Goal: Task Accomplishment & Management: Manage account settings

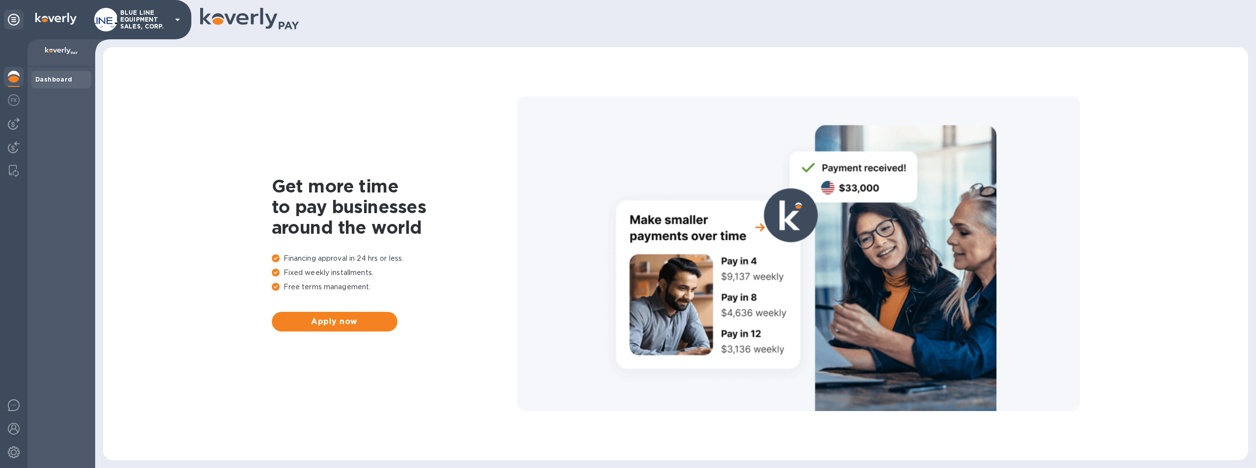
click at [141, 19] on p "BLUE LINE EQUIPMENT SALES, CORP." at bounding box center [144, 19] width 49 height 21
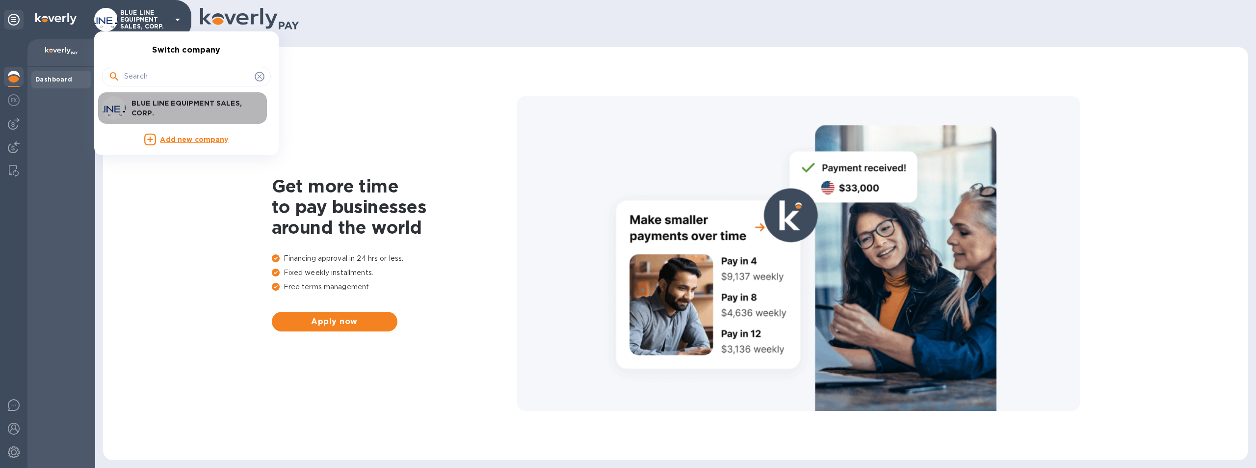
click at [164, 102] on p "BLUE LINE EQUIPMENT SALES, CORP." at bounding box center [193, 108] width 124 height 20
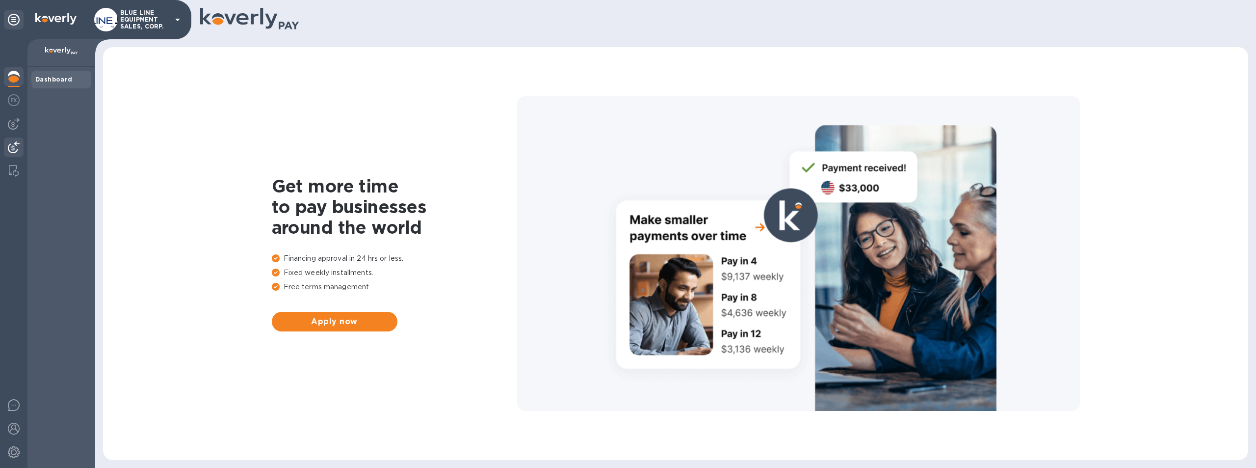
click at [11, 146] on img at bounding box center [14, 147] width 12 height 12
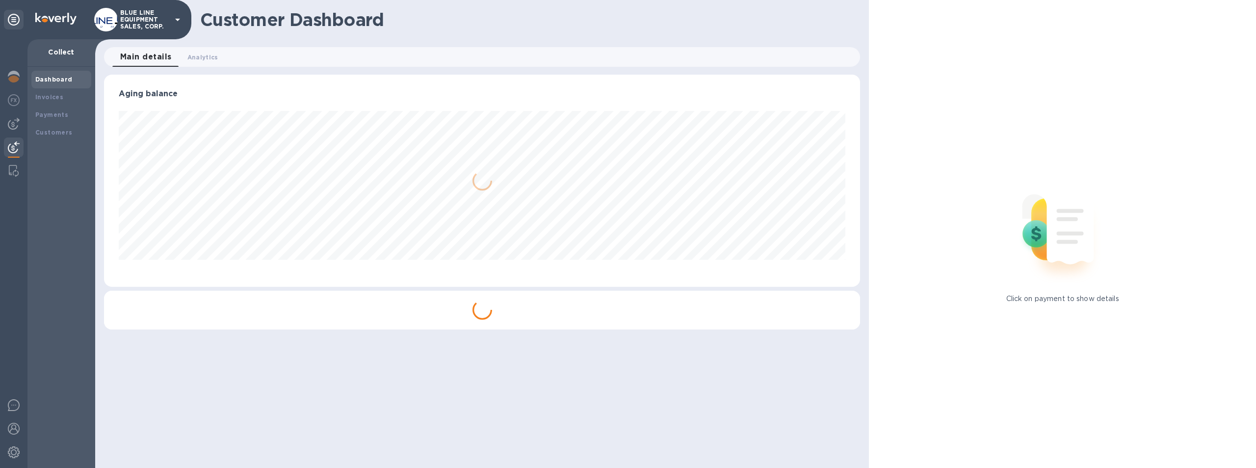
scroll to position [212, 757]
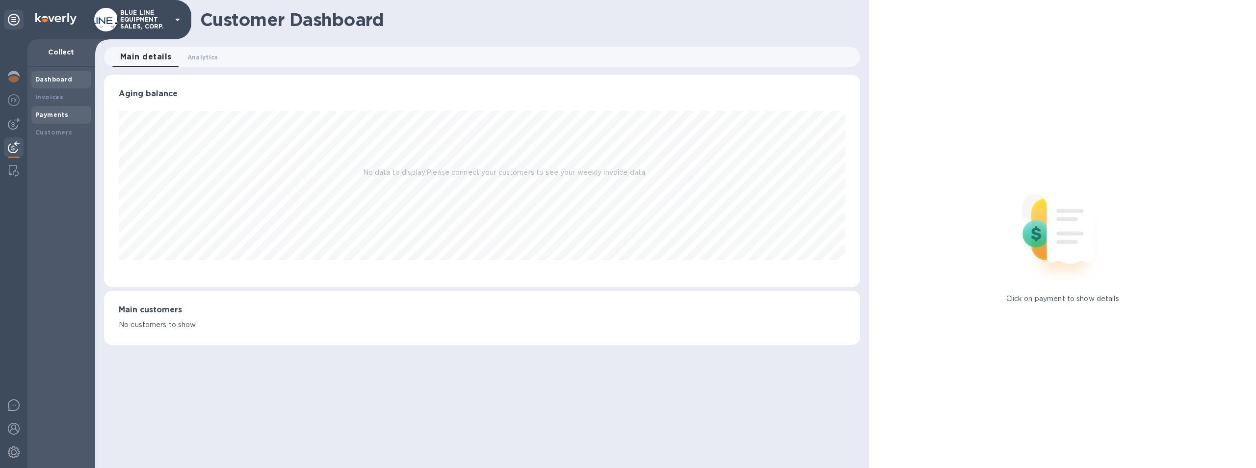
click at [43, 112] on b "Payments" at bounding box center [51, 114] width 33 height 7
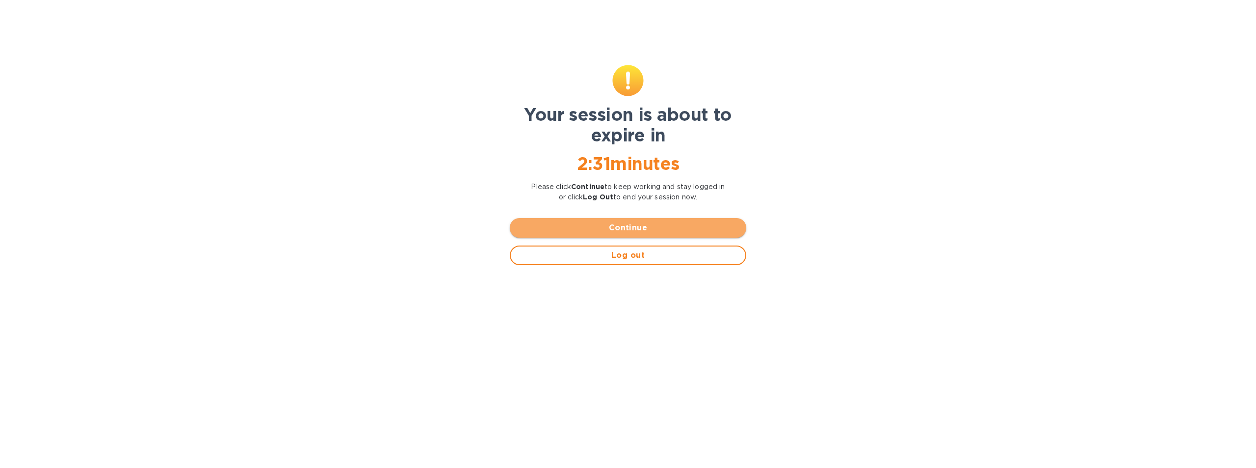
click at [633, 227] on span "Continue" at bounding box center [628, 228] width 221 height 12
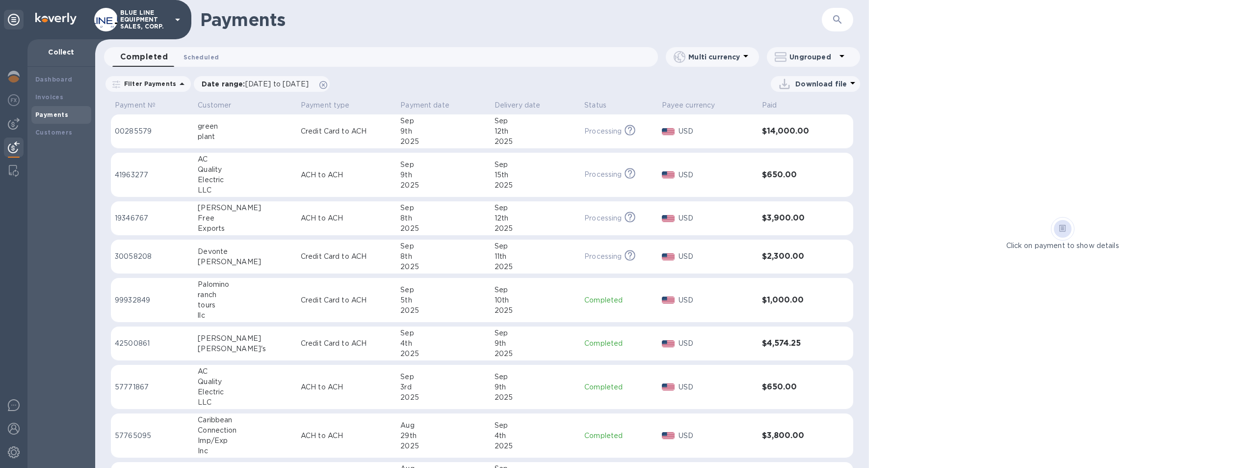
click at [199, 57] on span "Scheduled 0" at bounding box center [200, 57] width 35 height 10
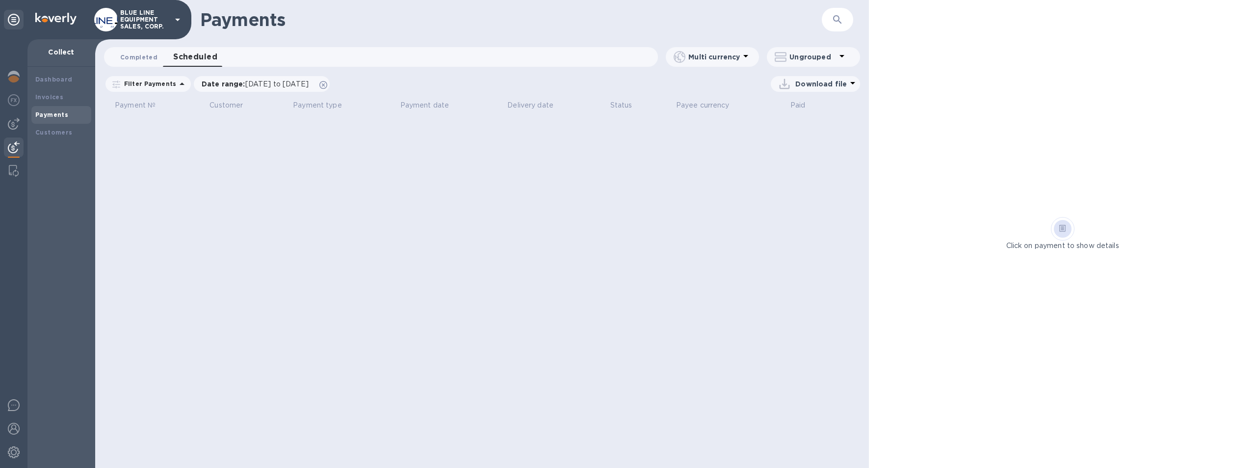
click at [133, 54] on span "Completed 0" at bounding box center [138, 57] width 37 height 10
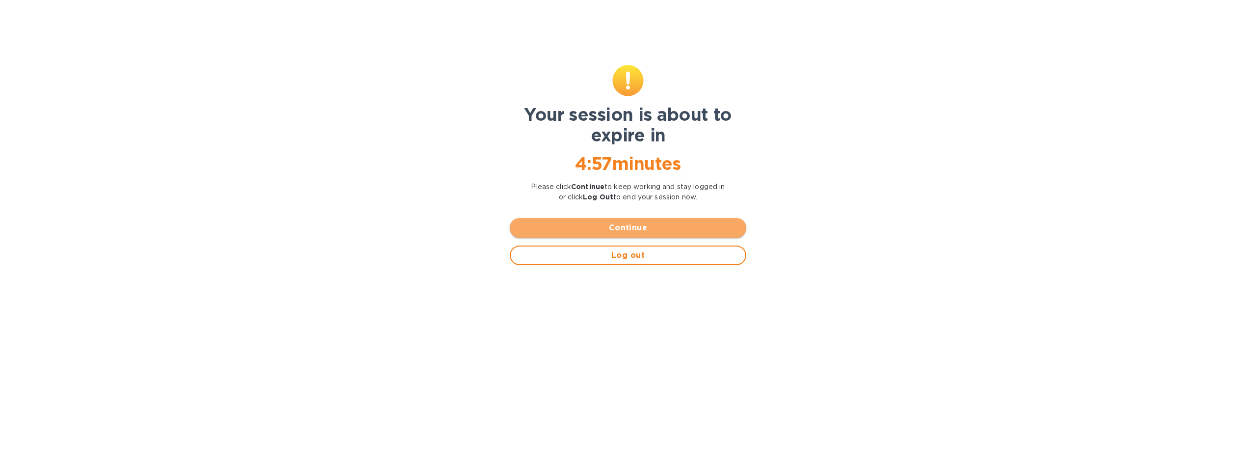
click at [613, 220] on button "Continue" at bounding box center [628, 228] width 236 height 20
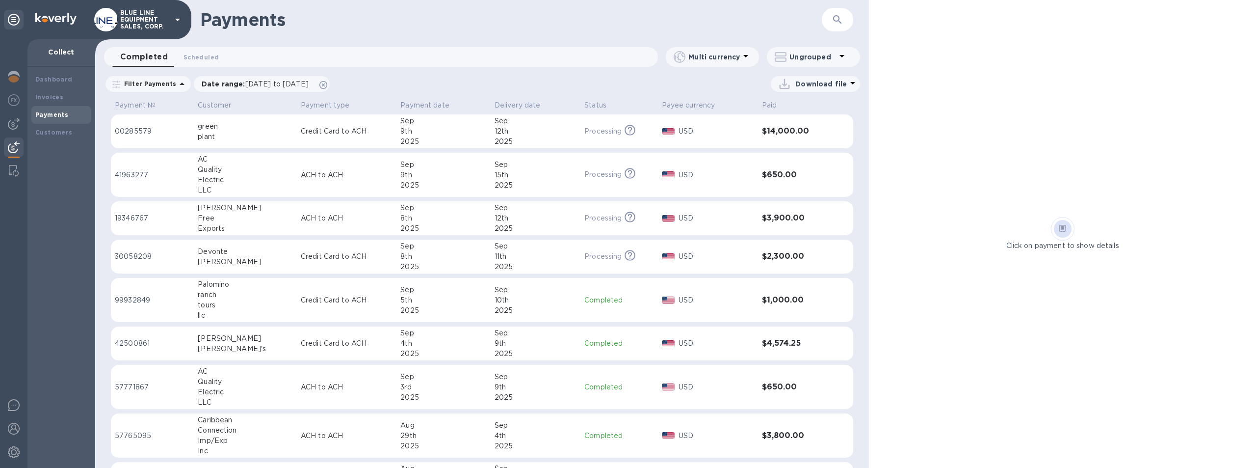
click at [53, 110] on div "Payments" at bounding box center [61, 115] width 52 height 10
click at [48, 95] on b "Invoices" at bounding box center [49, 96] width 28 height 7
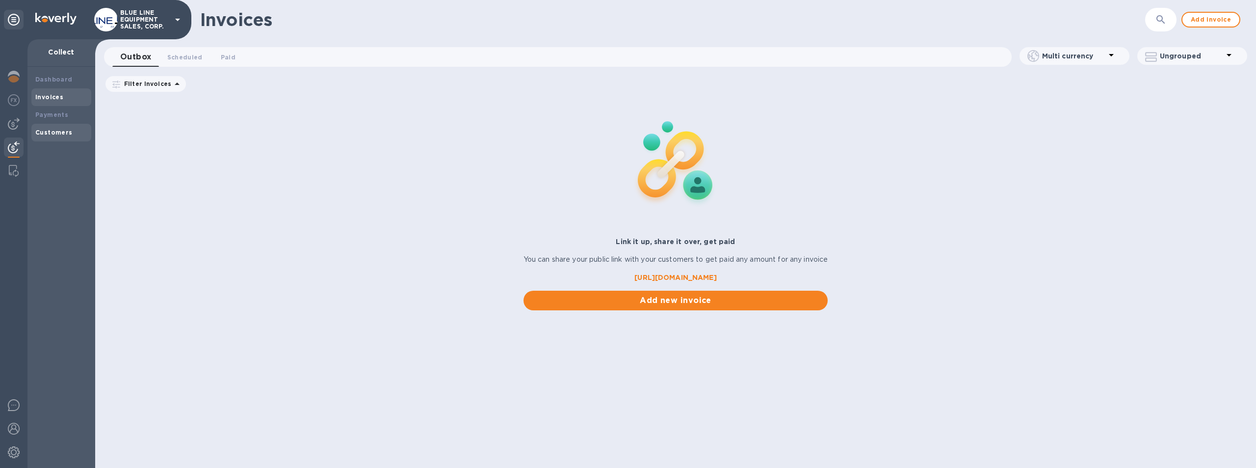
click at [47, 131] on b "Customers" at bounding box center [53, 132] width 37 height 7
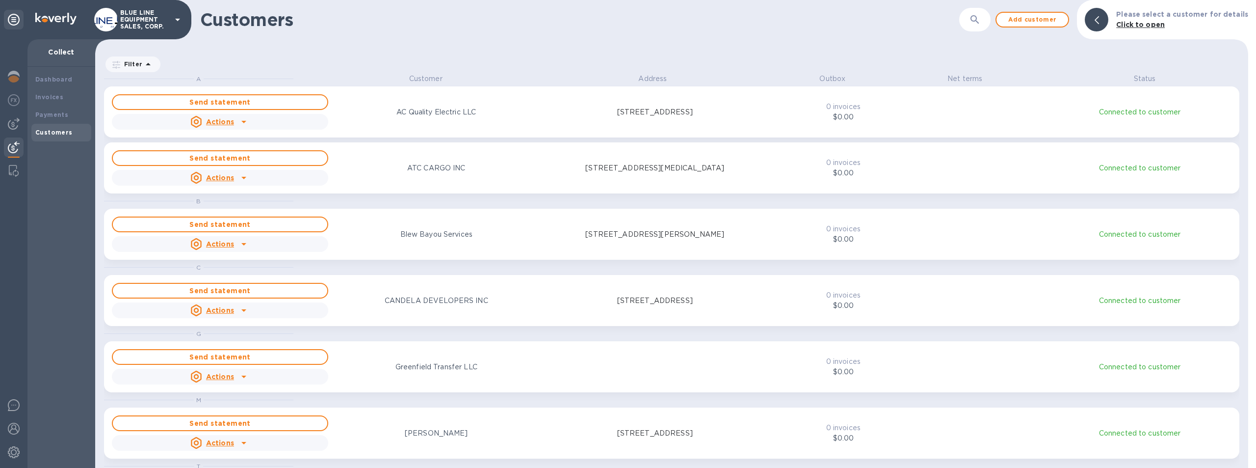
scroll to position [387, 1149]
click at [13, 171] on img at bounding box center [14, 171] width 10 height 12
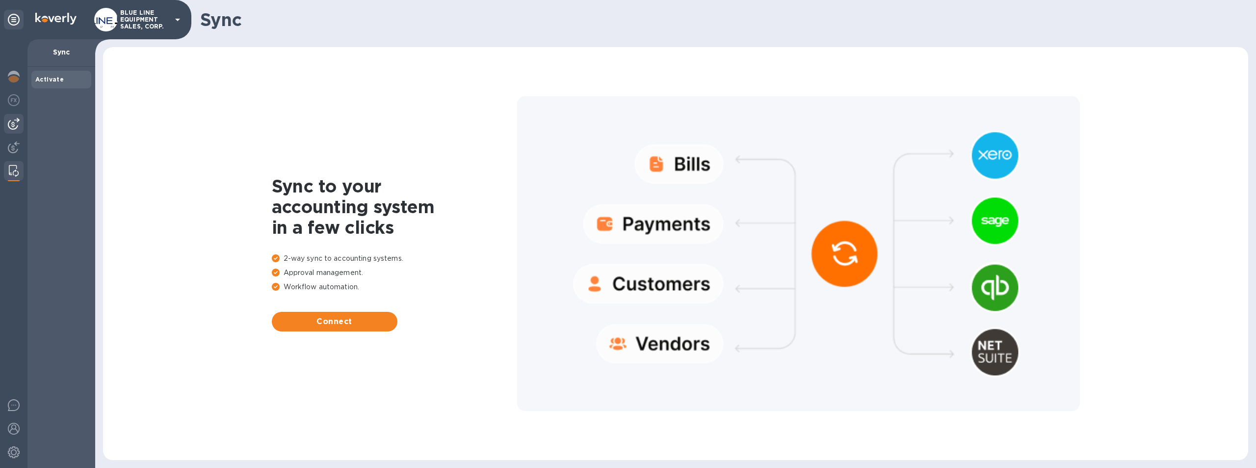
click at [13, 122] on img at bounding box center [14, 124] width 12 height 12
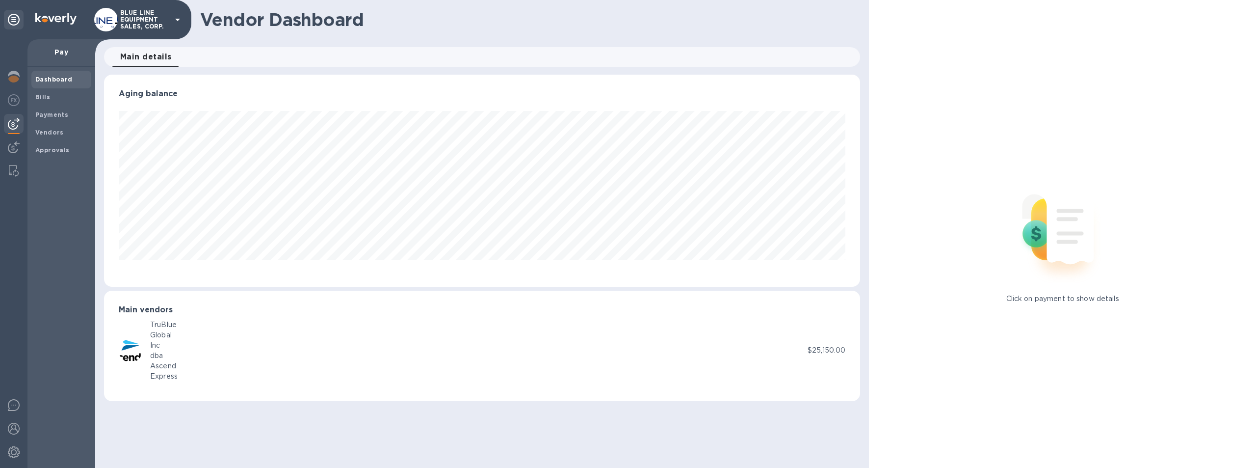
scroll to position [212, 757]
click at [11, 99] on img at bounding box center [14, 100] width 12 height 12
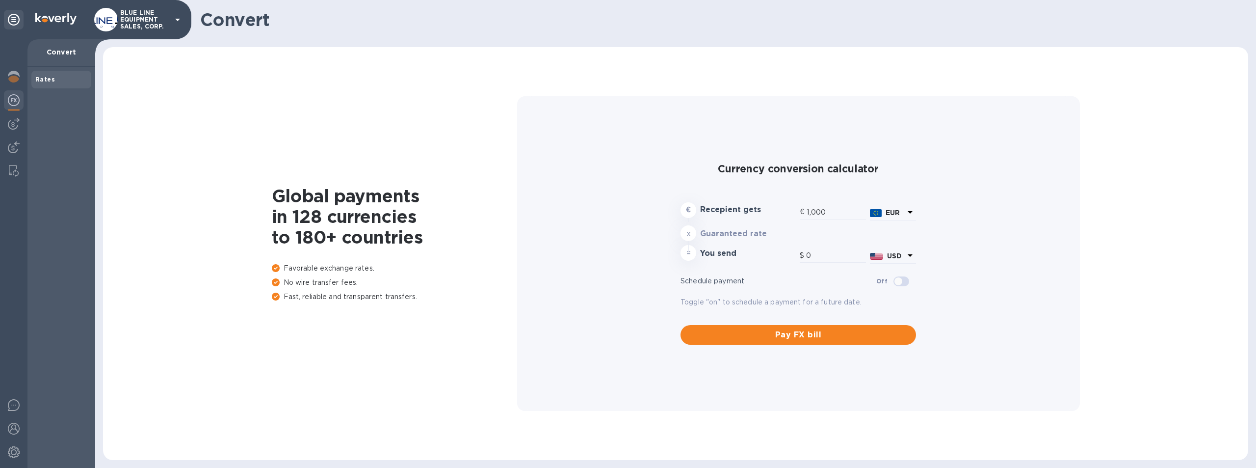
type input "1,178.58"
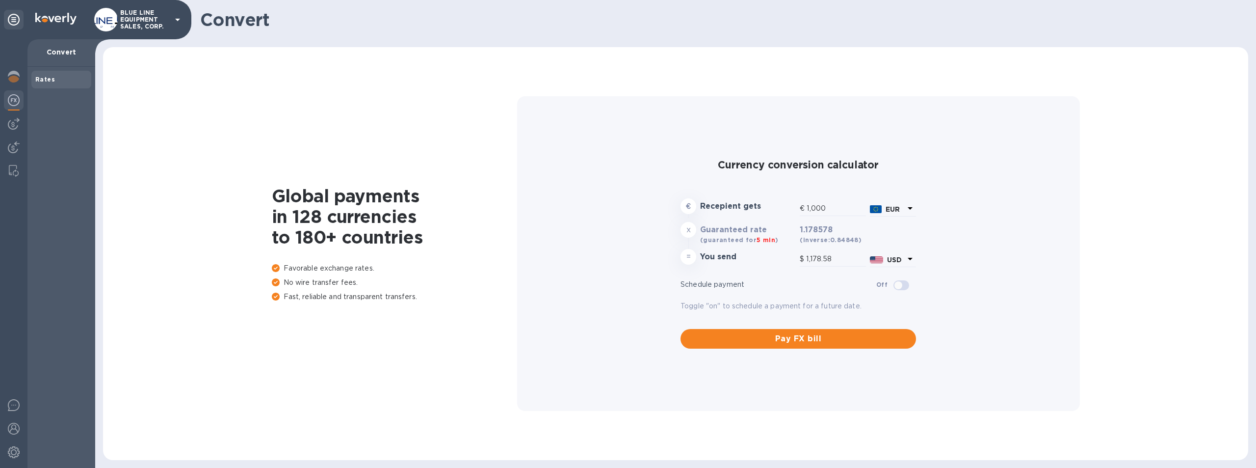
click at [13, 97] on img at bounding box center [14, 100] width 12 height 12
click at [13, 76] on img at bounding box center [14, 77] width 12 height 12
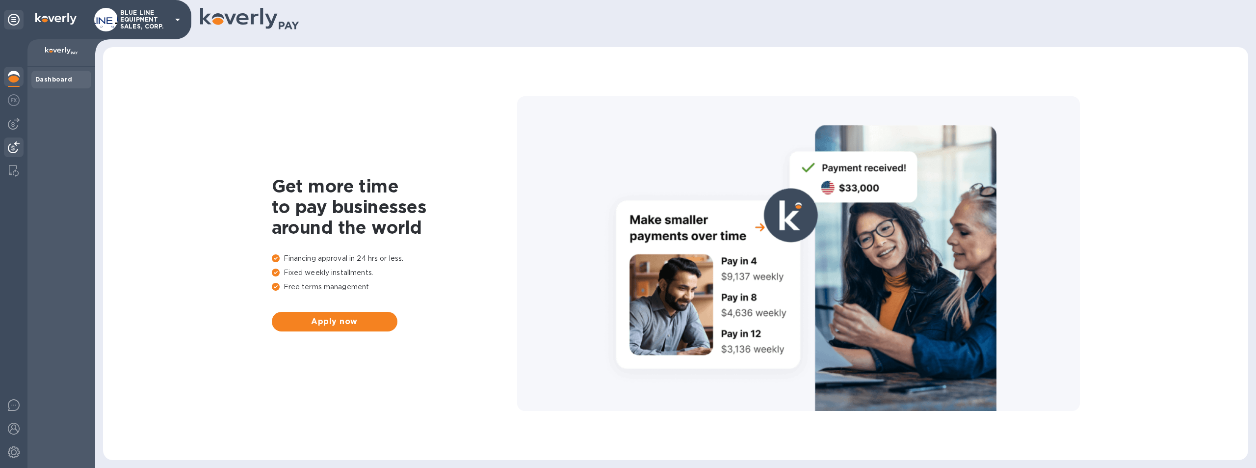
click at [14, 145] on img at bounding box center [14, 147] width 12 height 12
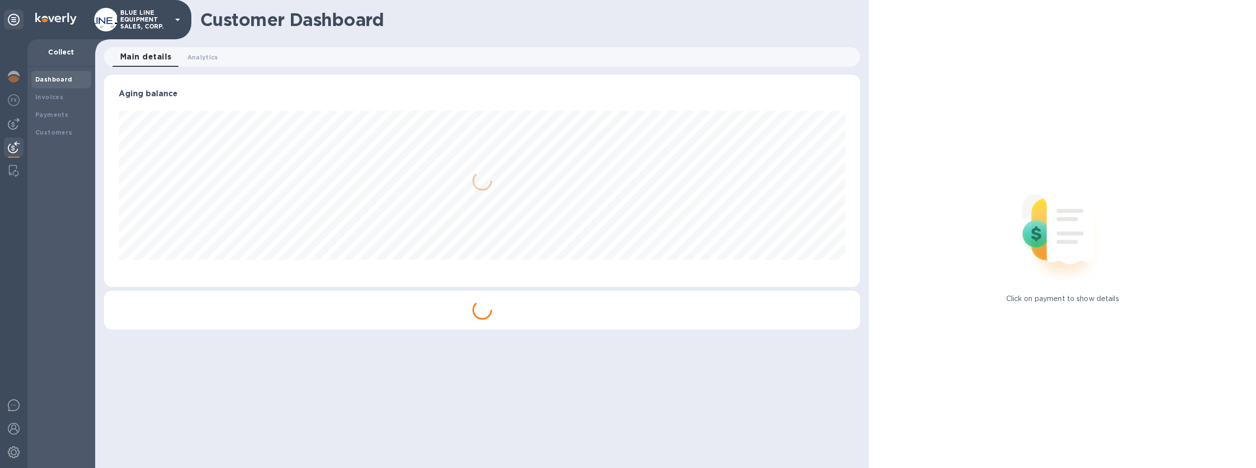
scroll to position [212, 757]
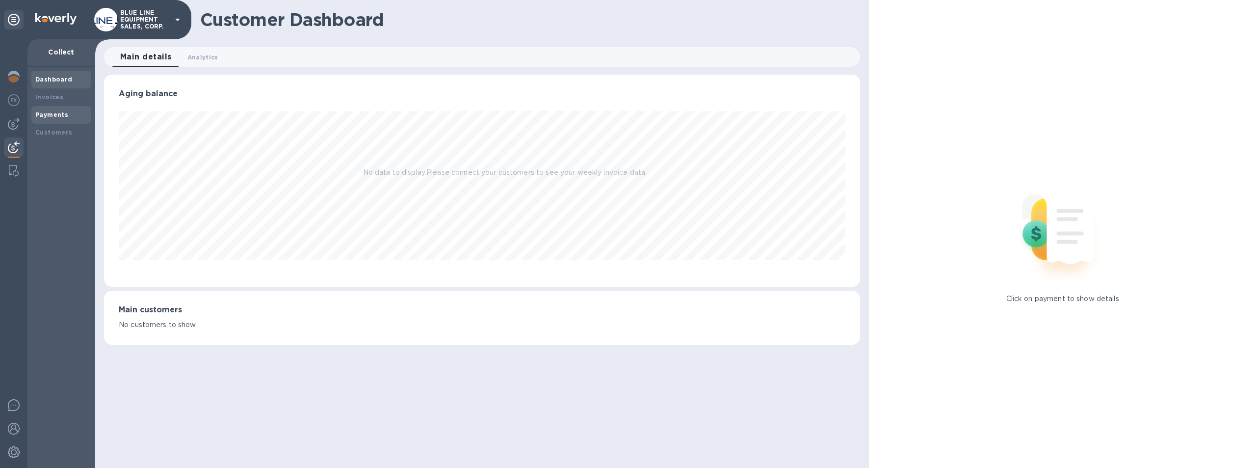
click at [54, 112] on b "Payments" at bounding box center [51, 114] width 33 height 7
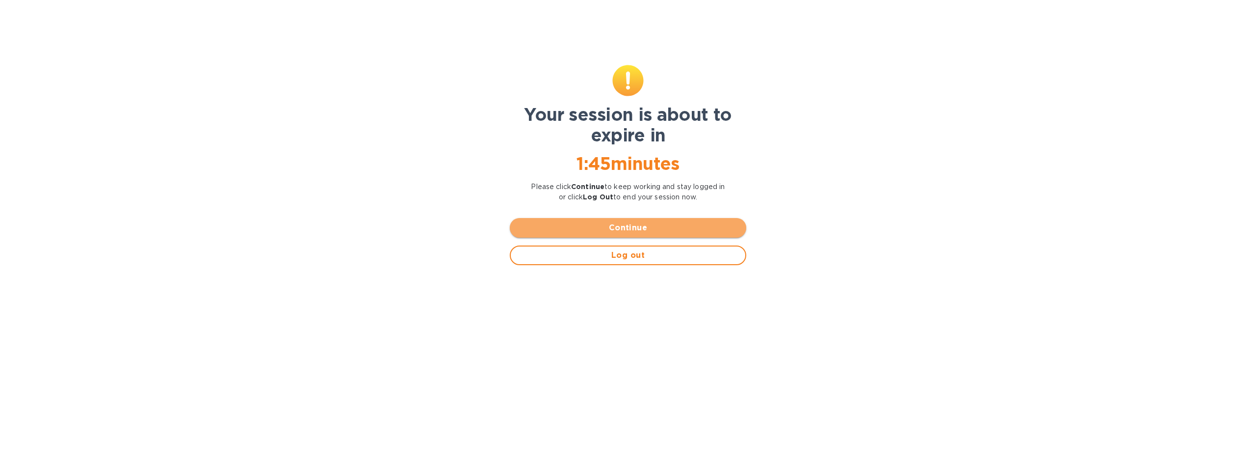
click at [667, 226] on span "Continue" at bounding box center [628, 228] width 221 height 12
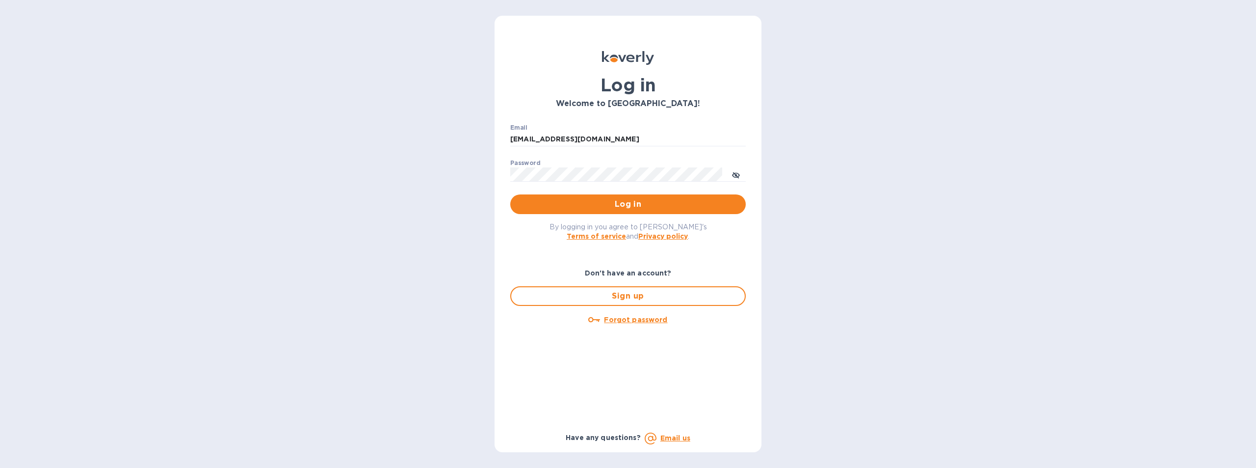
click at [198, 157] on div "Log in Welcome to [GEOGRAPHIC_DATA]! Email [EMAIL_ADDRESS][DOMAIN_NAME] ​ Passw…" at bounding box center [628, 234] width 1256 height 468
